Goal: Task Accomplishment & Management: Use online tool/utility

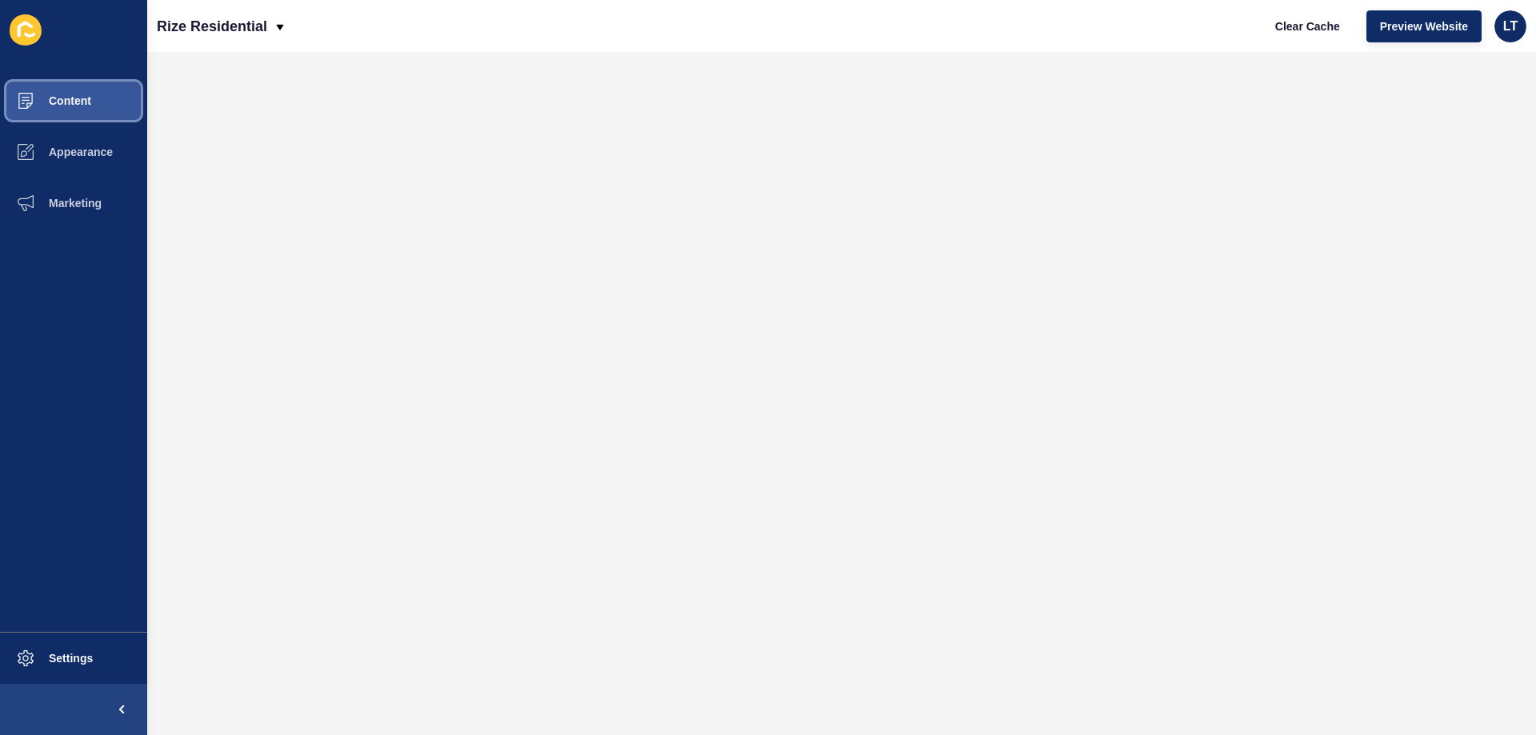
click at [71, 107] on button "Content" at bounding box center [73, 100] width 147 height 51
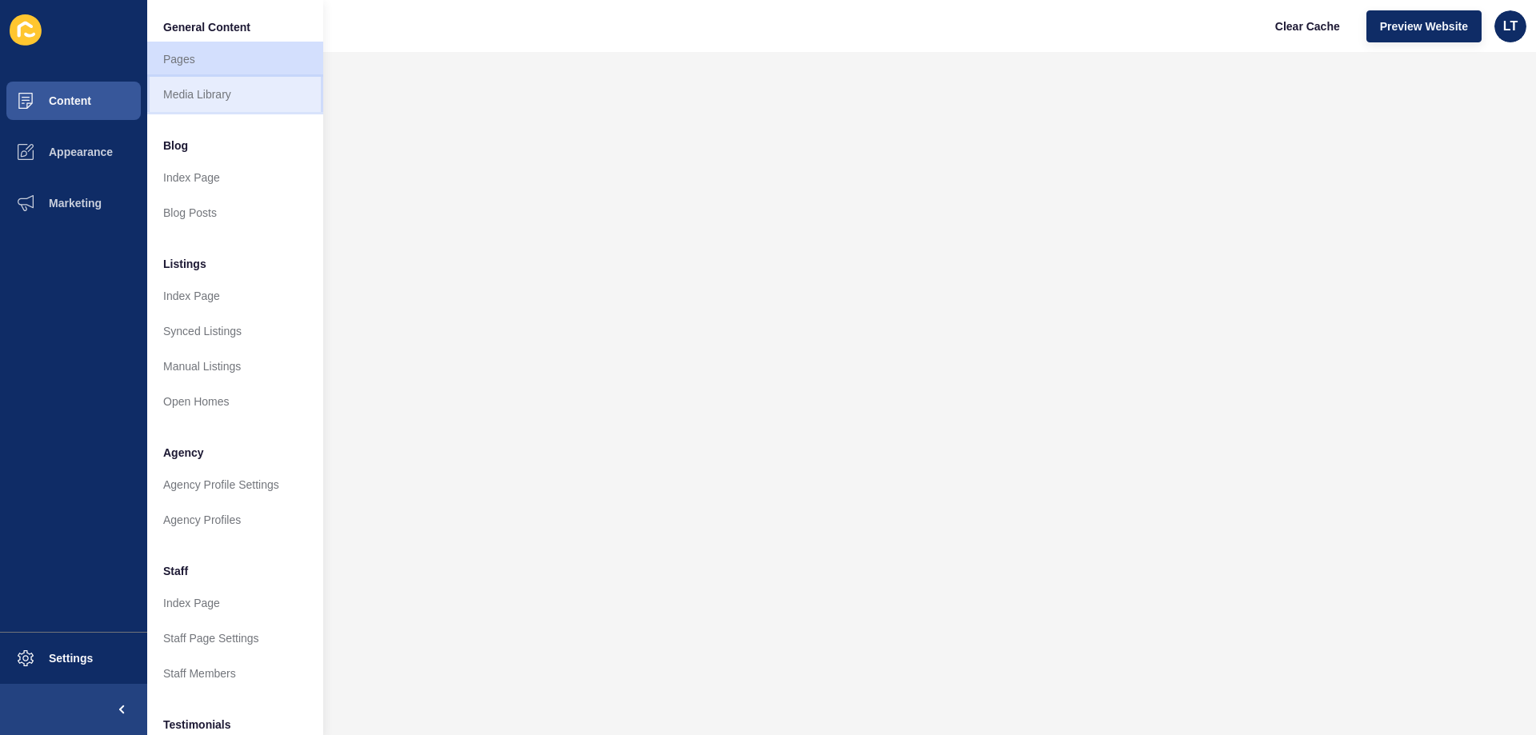
click at [210, 82] on link "Media Library" at bounding box center [235, 94] width 176 height 35
